Goal: Task Accomplishment & Management: Use online tool/utility

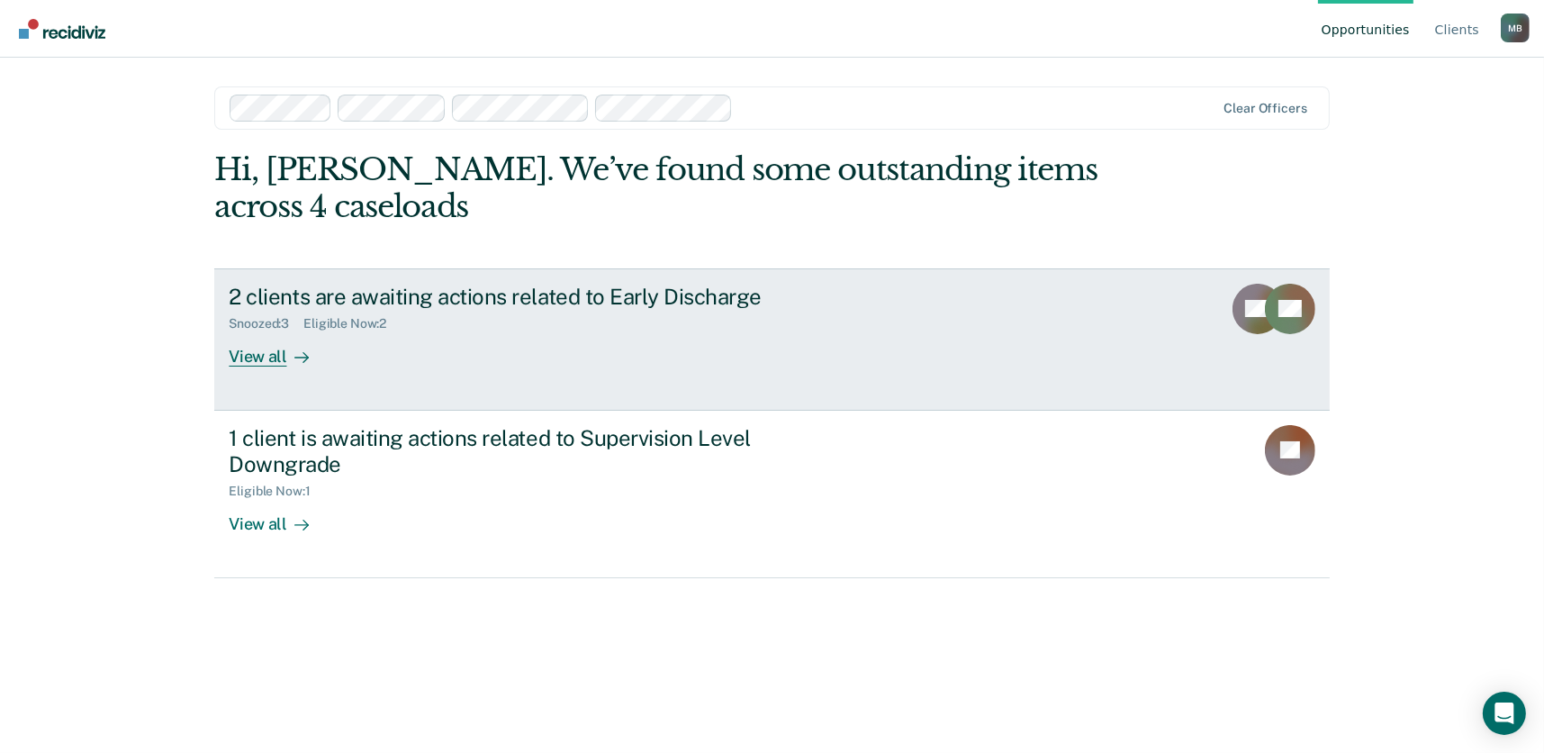
click at [273, 356] on div "View all" at bounding box center [279, 348] width 101 height 35
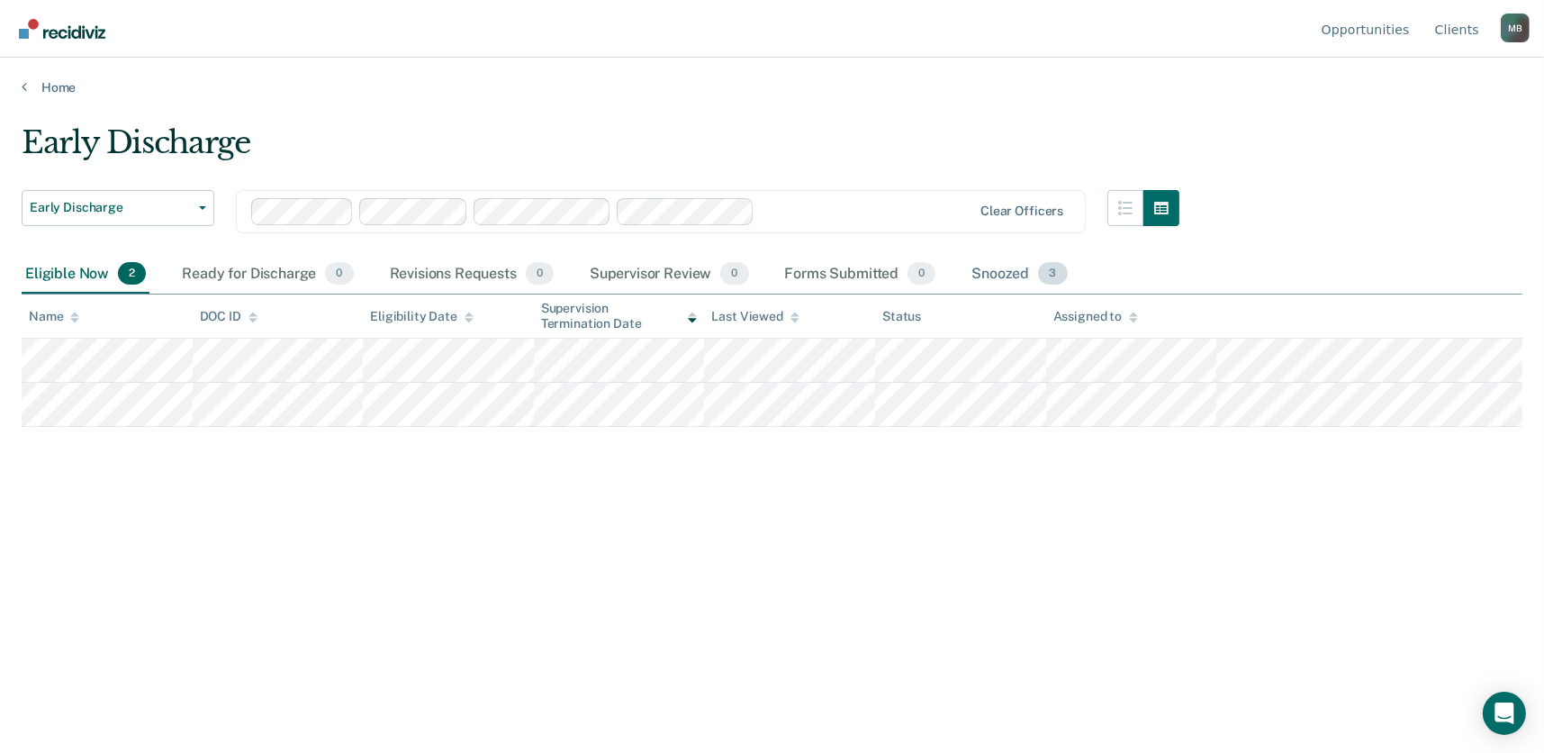
click at [992, 263] on div "Snoozed 3" at bounding box center [1019, 275] width 103 height 40
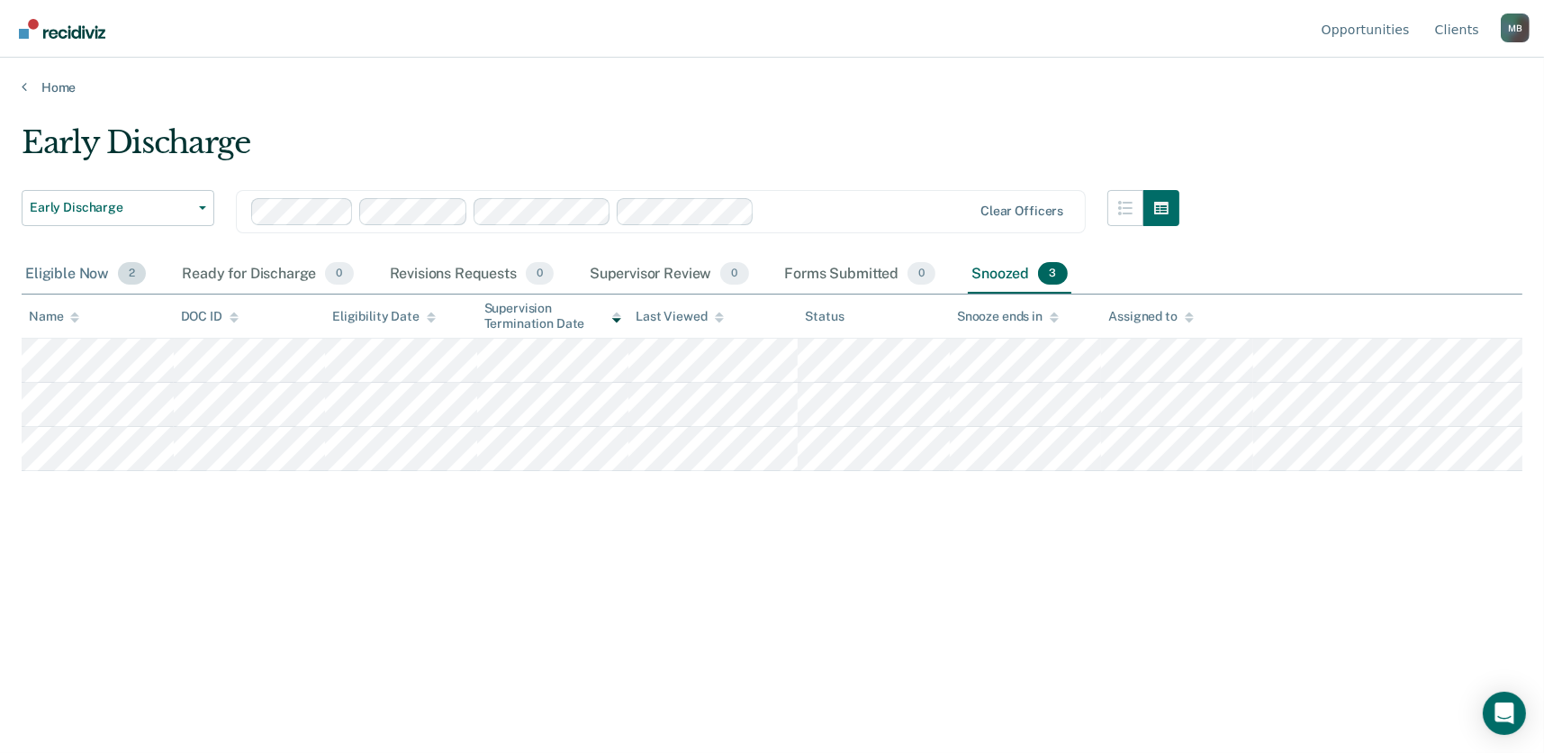
click at [74, 266] on div "Eligible Now 2" at bounding box center [86, 275] width 128 height 40
